Goal: Task Accomplishment & Management: Complete application form

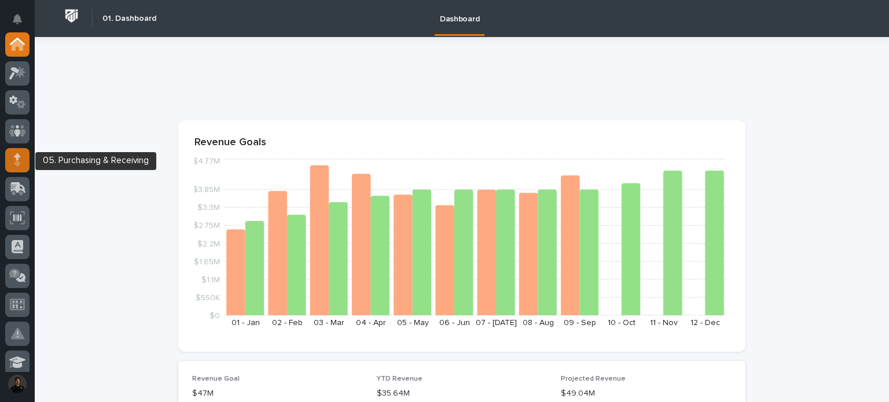
click at [13, 157] on div at bounding box center [17, 160] width 24 height 24
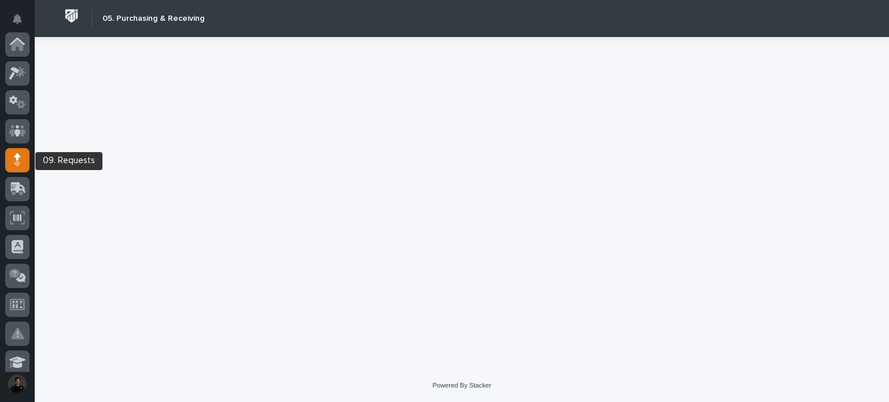
scroll to position [116, 0]
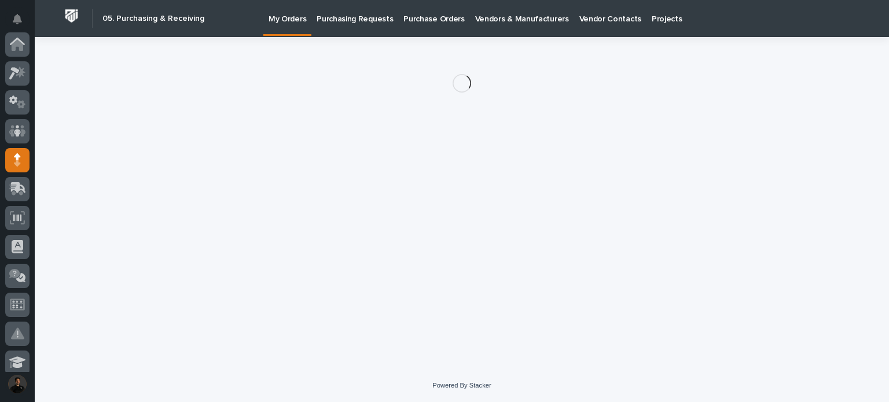
scroll to position [116, 0]
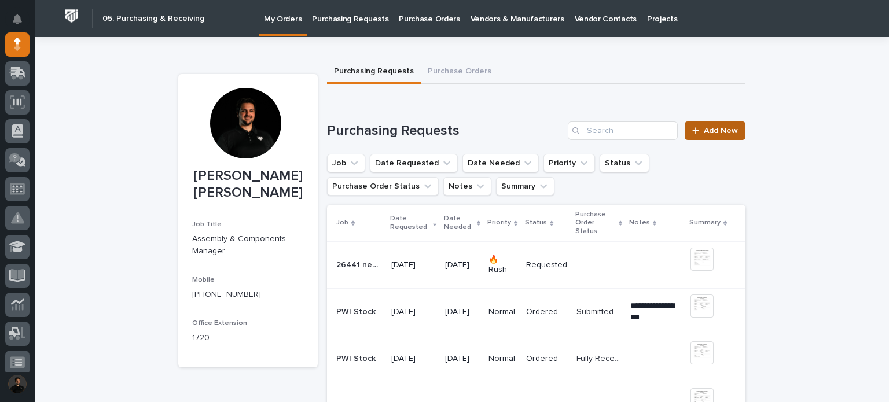
click at [704, 129] on span "Add New" at bounding box center [721, 131] width 34 height 8
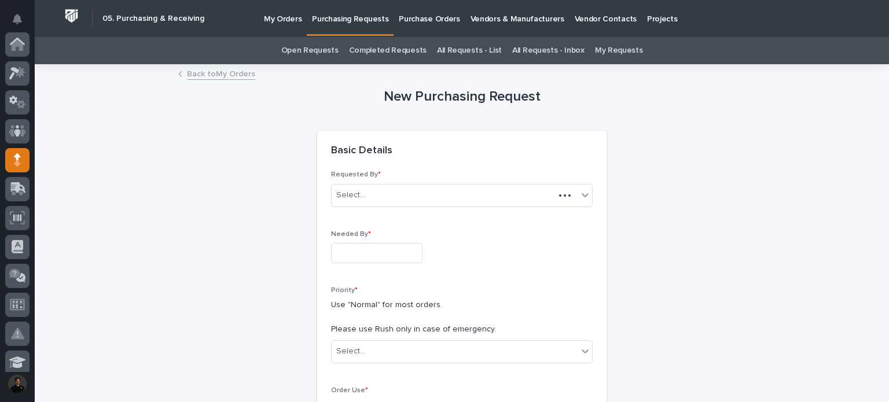
scroll to position [116, 0]
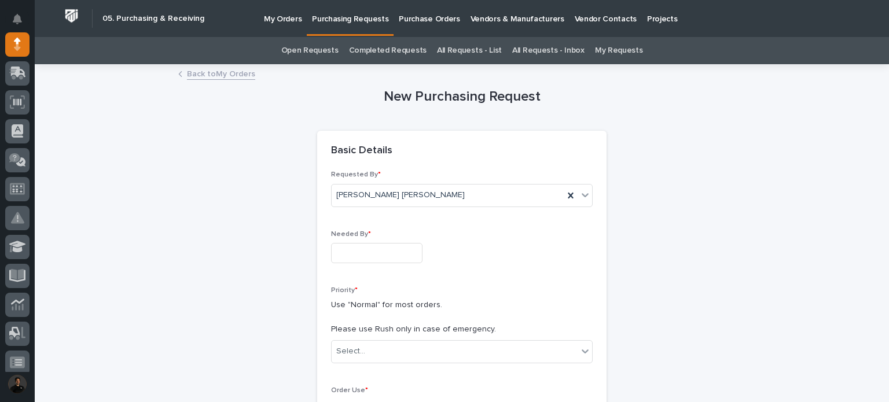
click at [400, 263] on div "Needed By *" at bounding box center [462, 251] width 262 height 42
click at [400, 259] on input "text" at bounding box center [376, 253] width 91 height 20
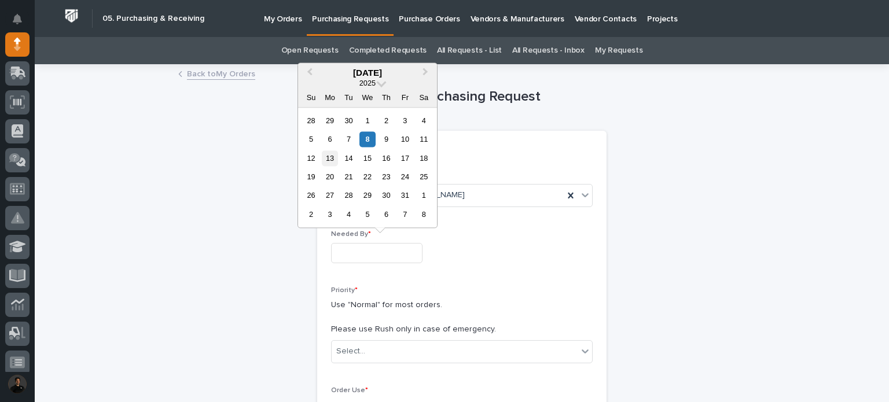
click at [324, 159] on div "13" at bounding box center [330, 159] width 16 height 16
type input "**********"
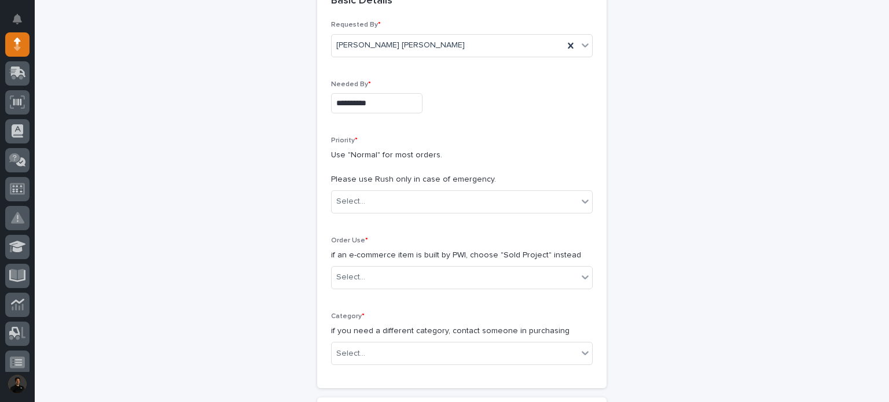
scroll to position [154, 0]
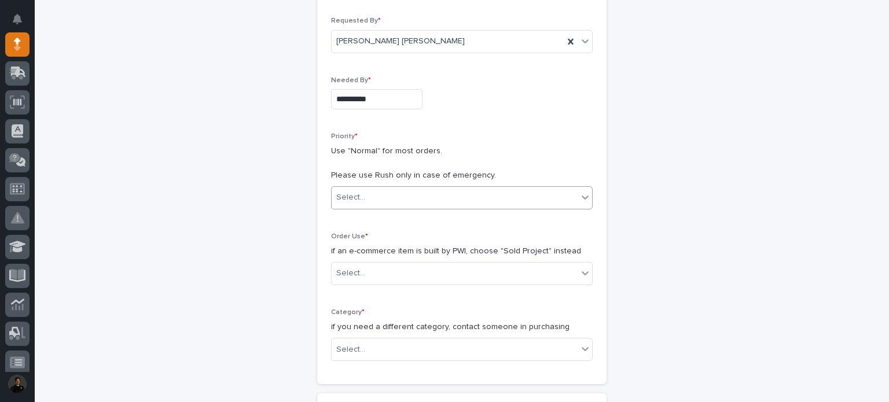
click at [363, 196] on div "Select..." at bounding box center [455, 197] width 246 height 19
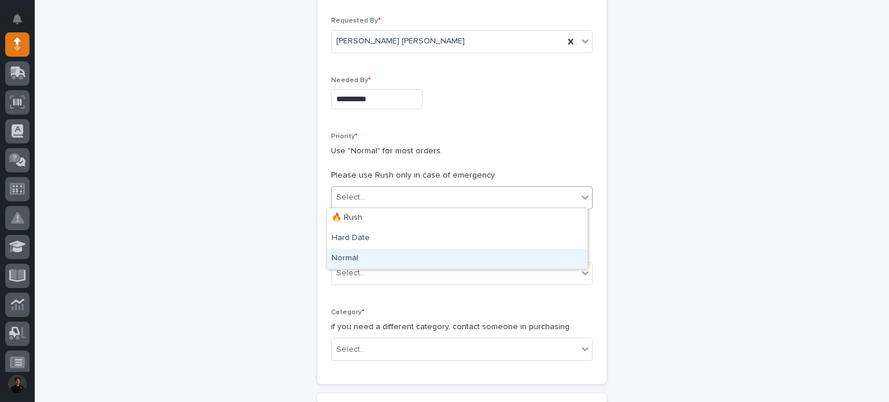
click at [362, 259] on div "Normal" at bounding box center [457, 259] width 261 height 20
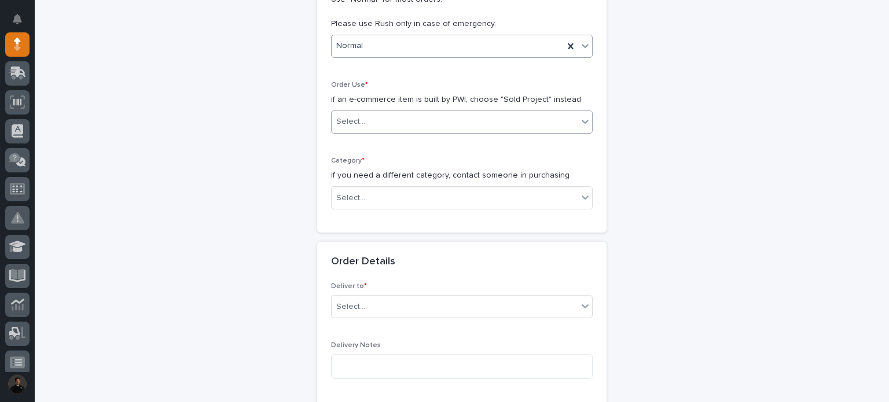
scroll to position [309, 0]
click at [374, 109] on div "Select..." at bounding box center [455, 118] width 246 height 19
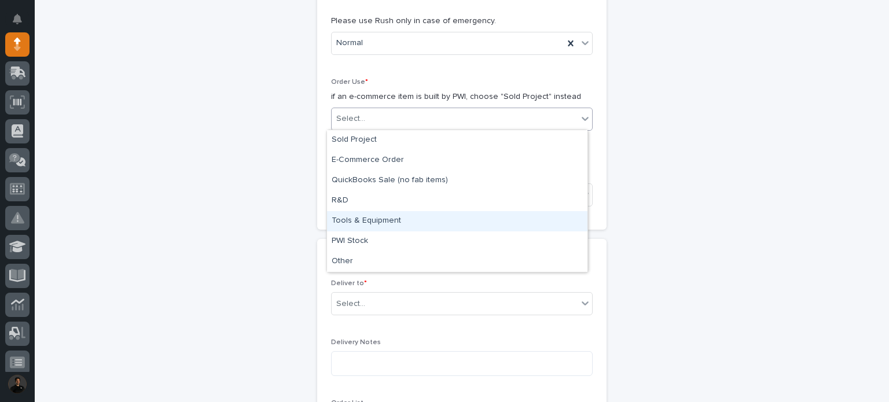
click at [403, 220] on div "Tools & Equipment" at bounding box center [457, 221] width 261 height 20
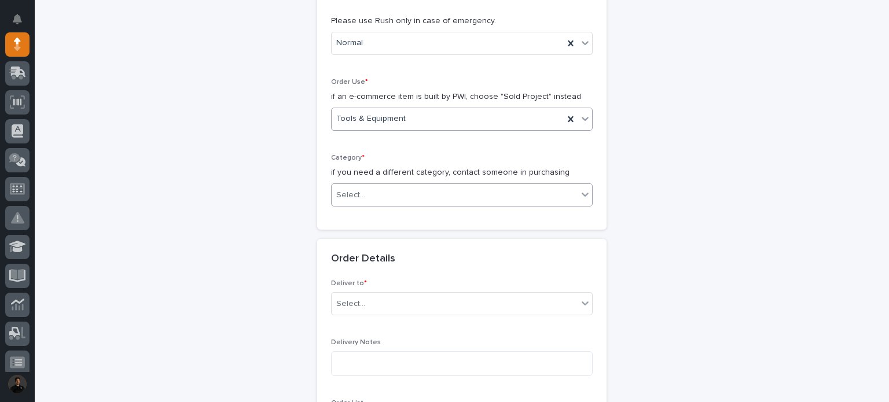
click at [397, 191] on div "Select..." at bounding box center [455, 195] width 246 height 19
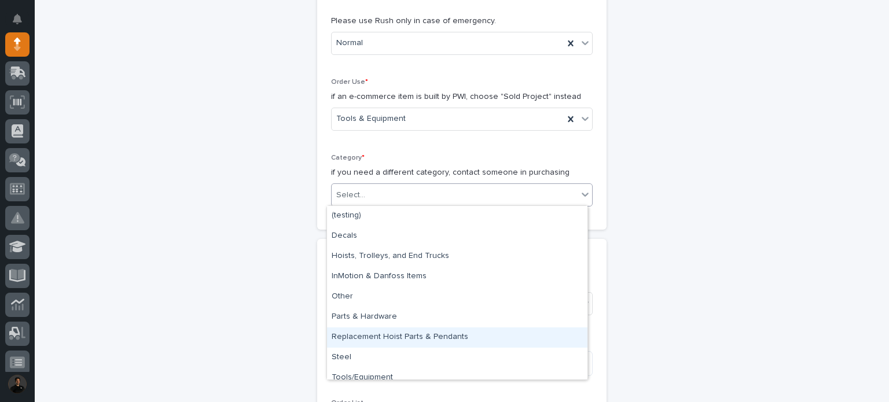
scroll to position [9, 0]
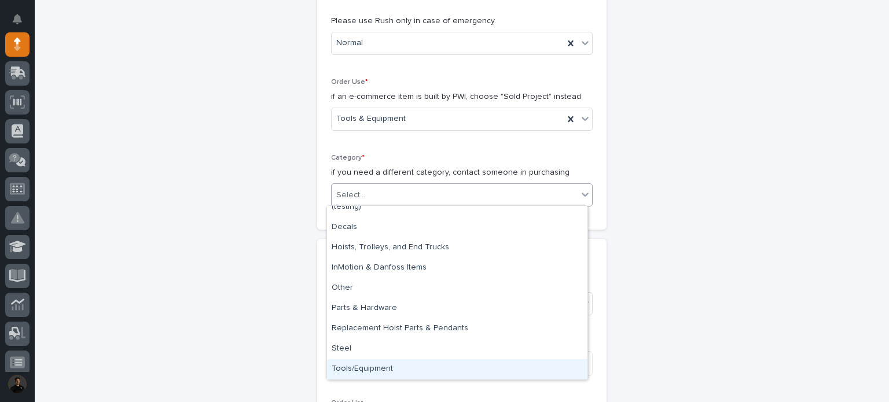
click at [412, 366] on div "Tools/Equipment" at bounding box center [457, 370] width 261 height 20
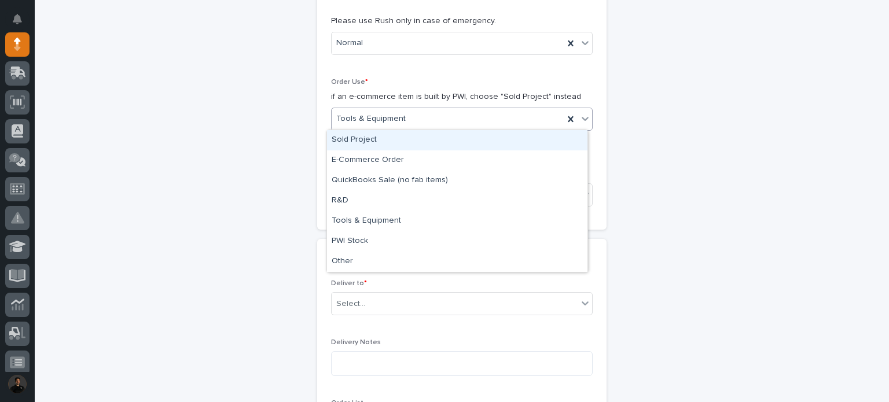
click at [398, 109] on div "Tools & Equipment" at bounding box center [448, 118] width 232 height 19
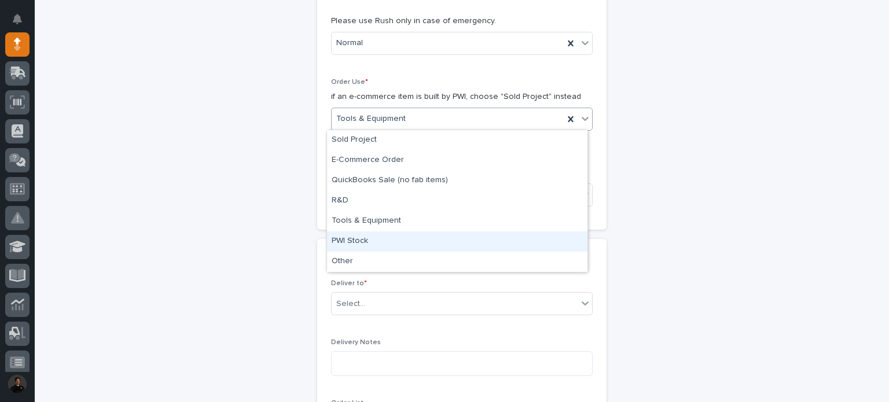
click at [377, 246] on div "PWI Stock" at bounding box center [457, 242] width 261 height 20
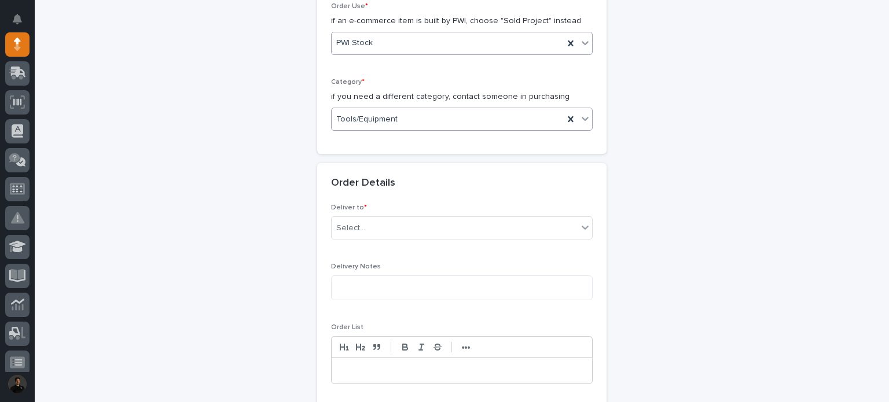
scroll to position [347, 0]
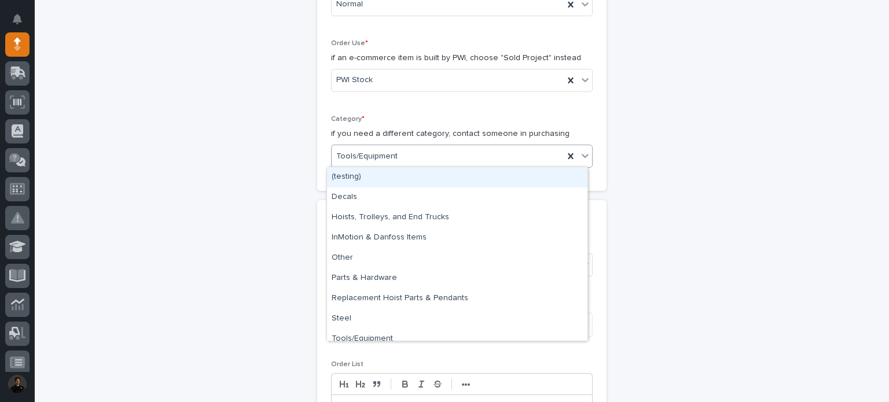
click at [401, 155] on div "Tools/Equipment" at bounding box center [448, 156] width 232 height 19
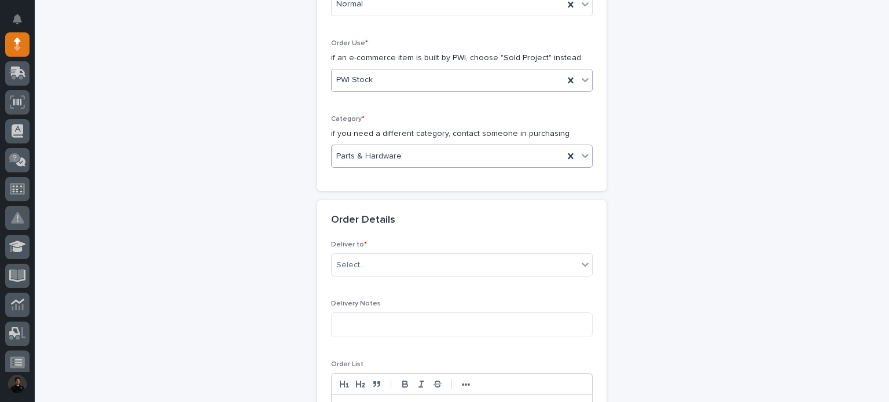
click at [415, 79] on div "PWI Stock" at bounding box center [448, 80] width 232 height 19
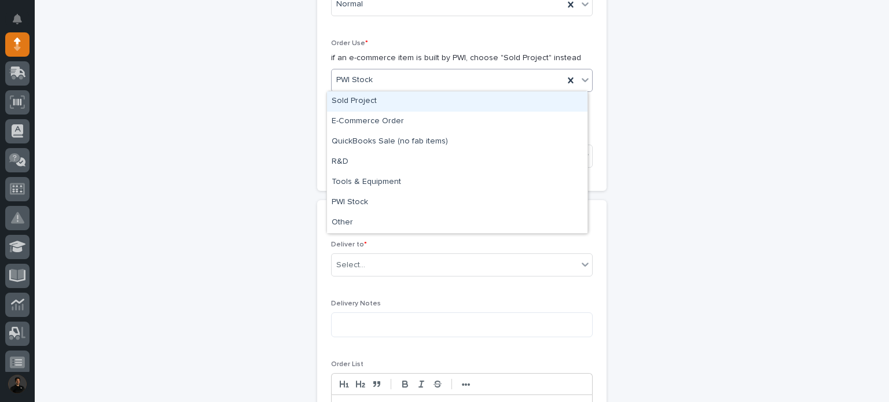
click at [389, 107] on div "Sold Project" at bounding box center [457, 101] width 261 height 20
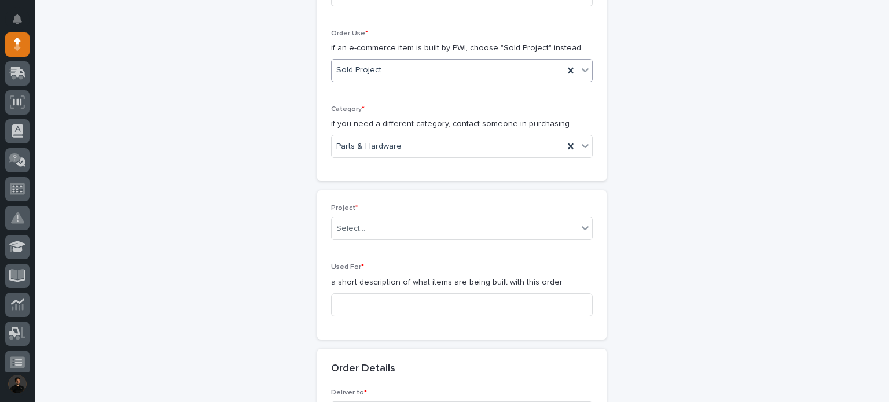
scroll to position [310, 0]
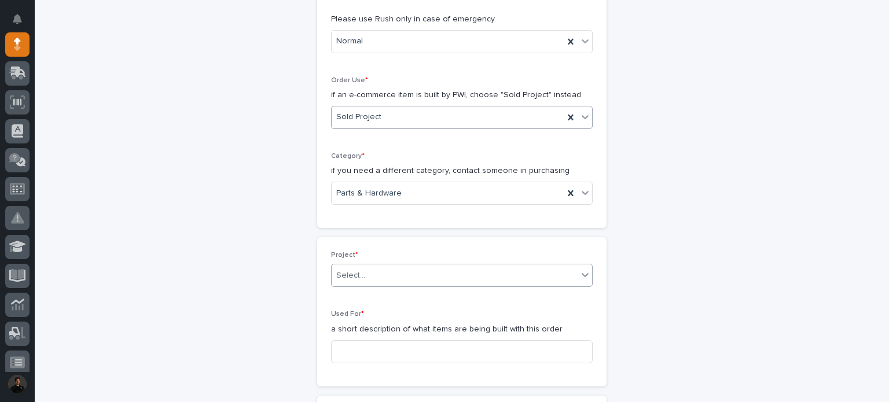
click at [390, 271] on div "Select..." at bounding box center [455, 275] width 246 height 19
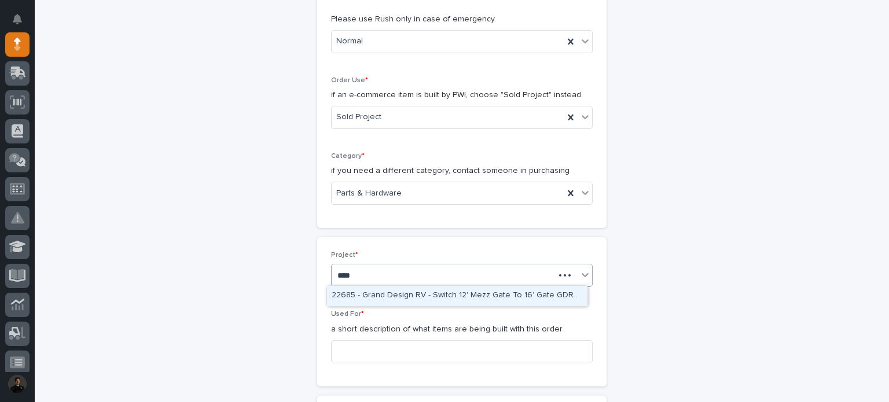
type input "*****"
click at [471, 291] on div "26852 - [PERSON_NAME] - FSTRUL2T" at bounding box center [457, 296] width 261 height 20
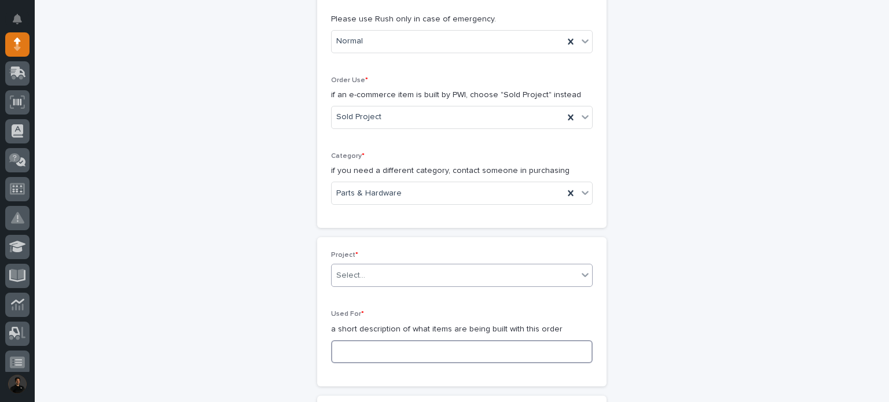
click at [380, 342] on input at bounding box center [462, 351] width 262 height 23
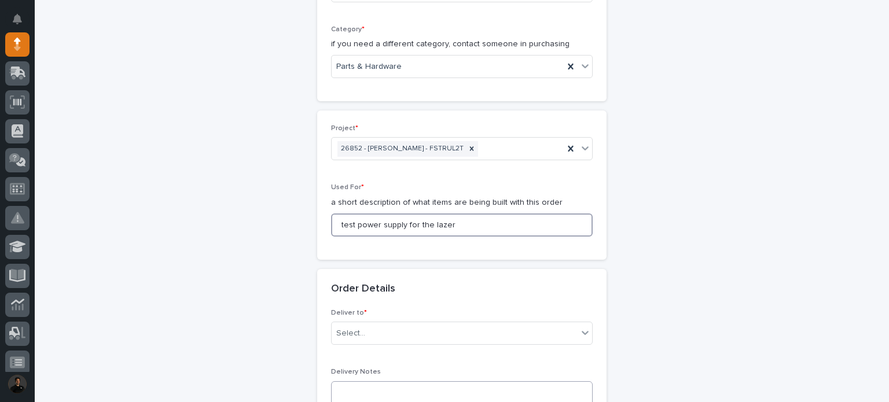
scroll to position [542, 0]
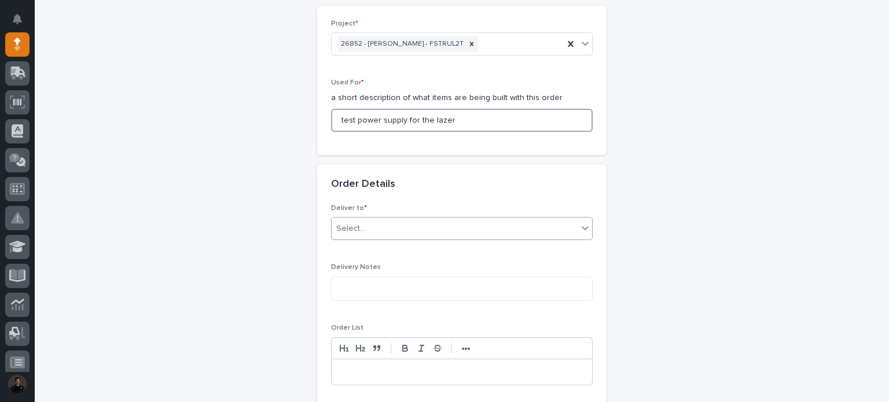
type input "test power supply for the lazer"
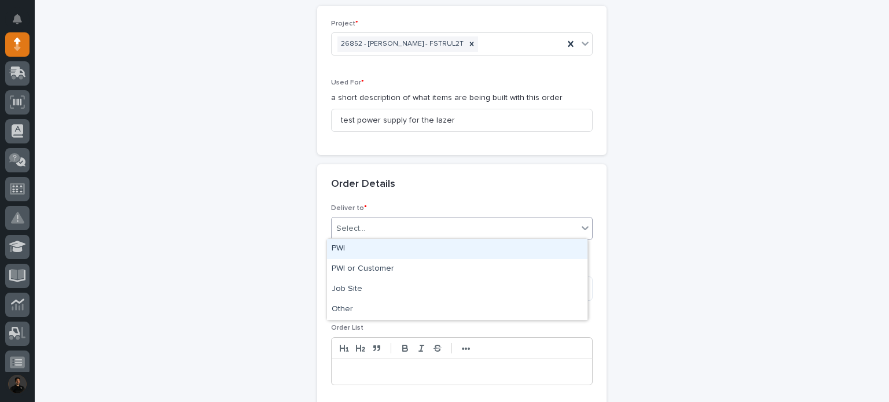
click at [424, 230] on div "Select..." at bounding box center [455, 228] width 246 height 19
click at [391, 253] on div "PWI" at bounding box center [457, 249] width 261 height 20
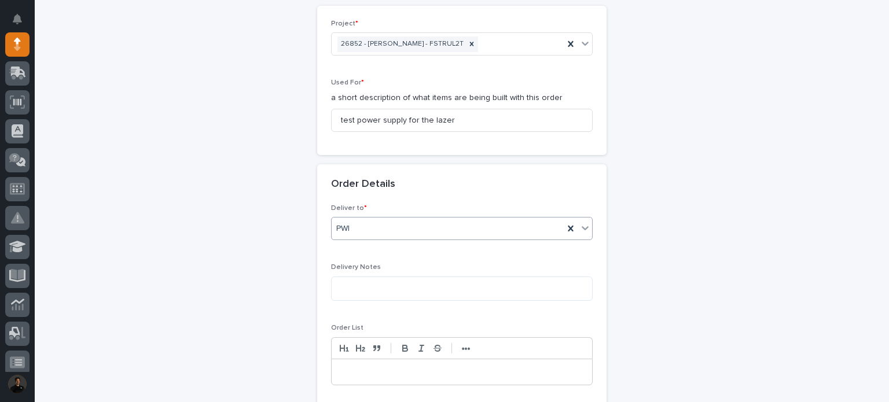
scroll to position [658, 0]
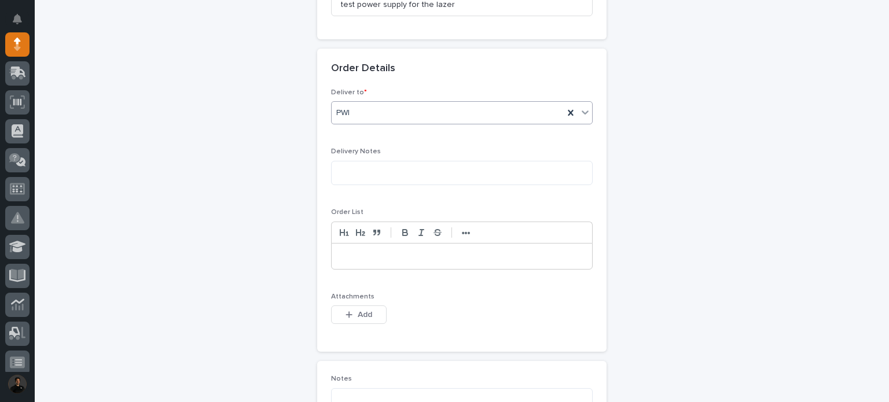
click at [398, 256] on p at bounding box center [461, 257] width 243 height 12
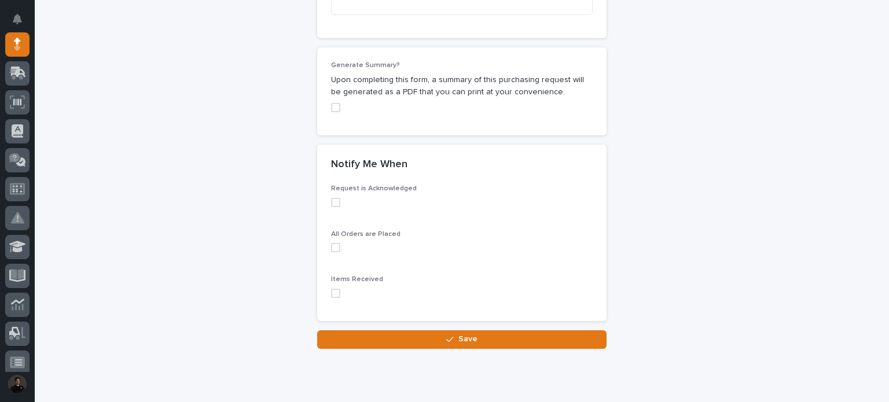
scroll to position [1089, 0]
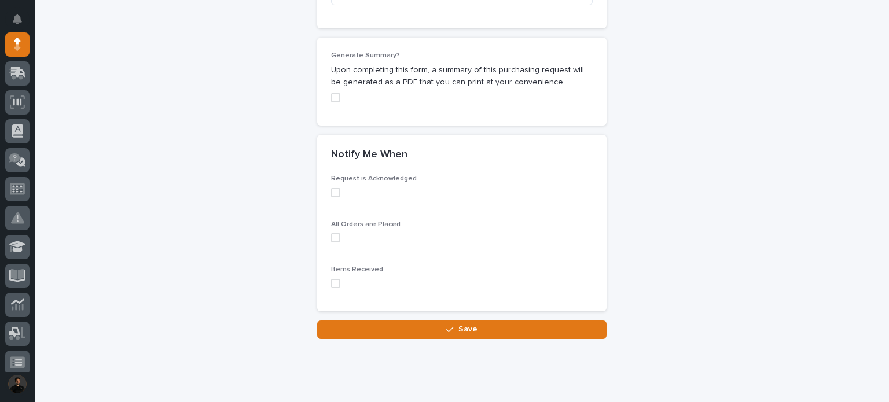
click at [331, 288] on span at bounding box center [335, 283] width 9 height 9
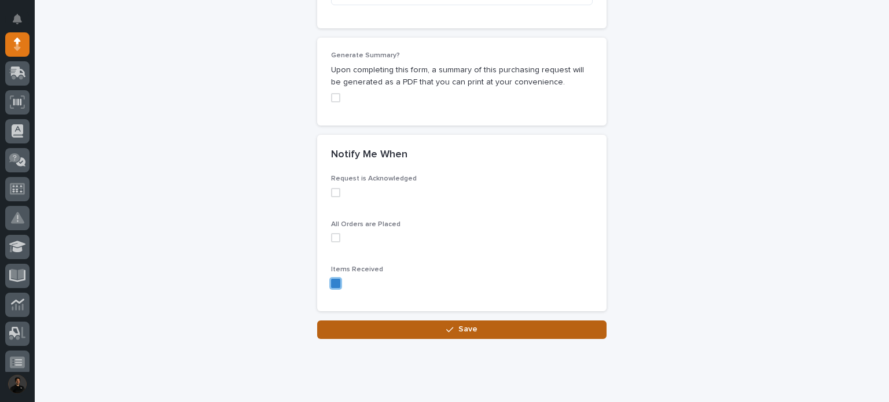
click at [393, 336] on button "Save" at bounding box center [462, 330] width 290 height 19
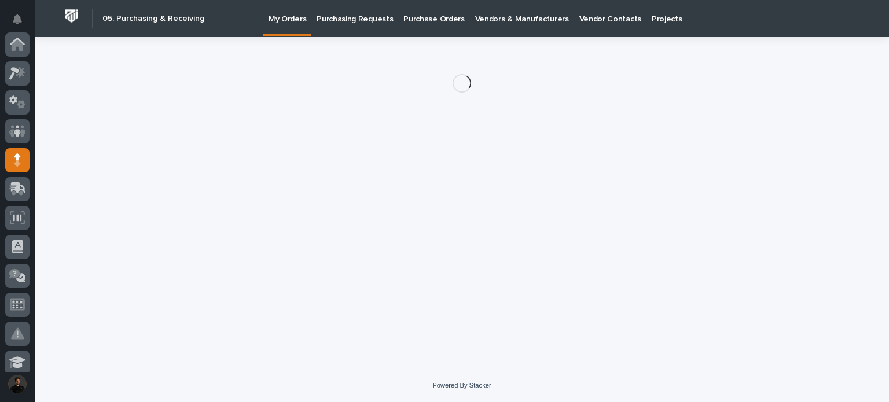
scroll to position [116, 0]
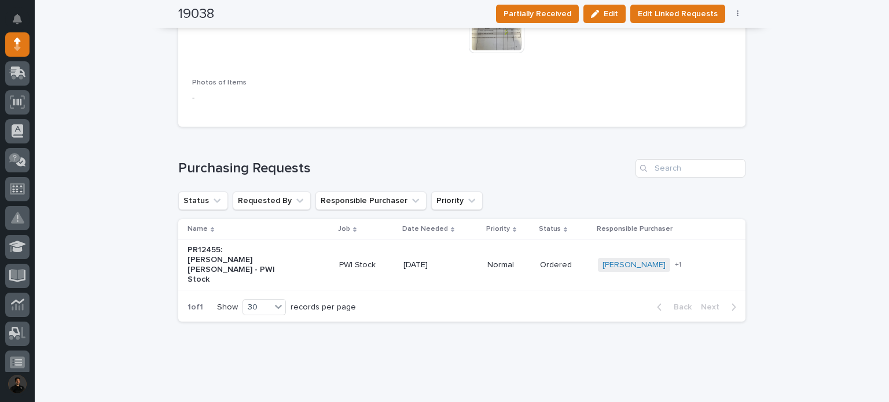
scroll to position [773, 0]
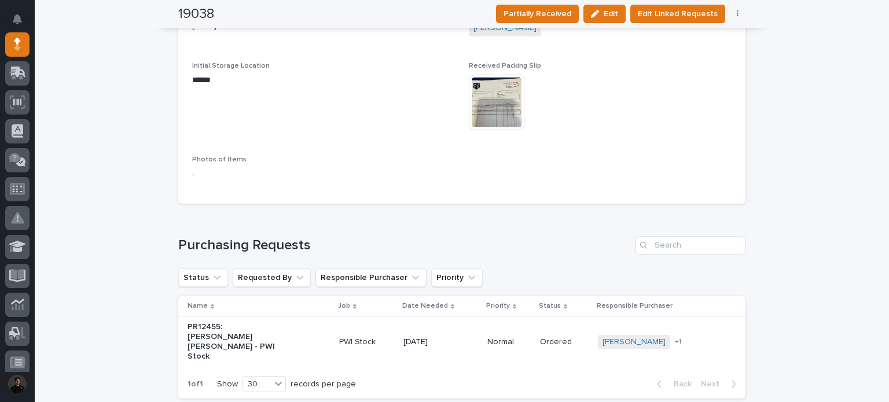
click at [481, 118] on img at bounding box center [497, 103] width 56 height 56
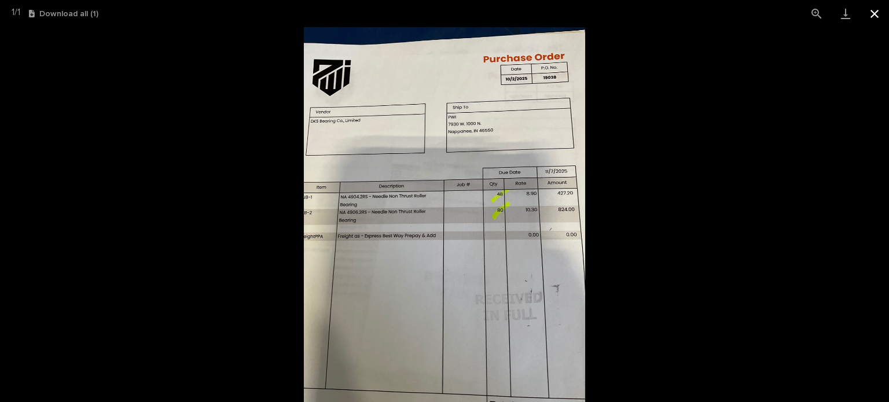
click at [878, 18] on button "Close gallery" at bounding box center [874, 13] width 29 height 27
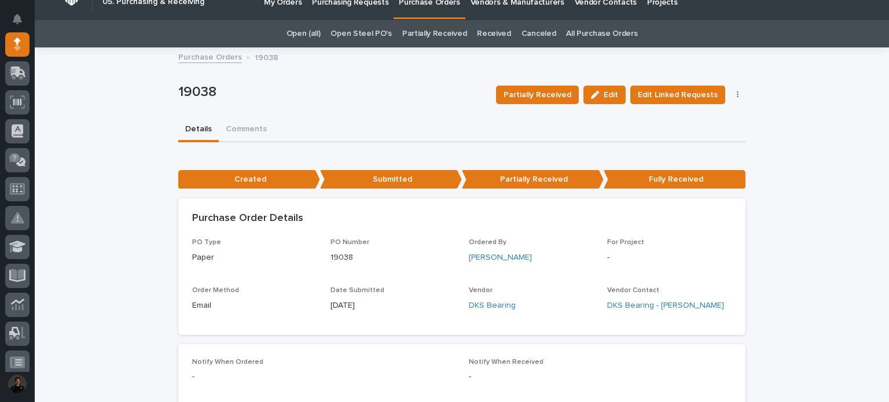
scroll to position [0, 0]
